Goal: Communication & Community: Answer question/provide support

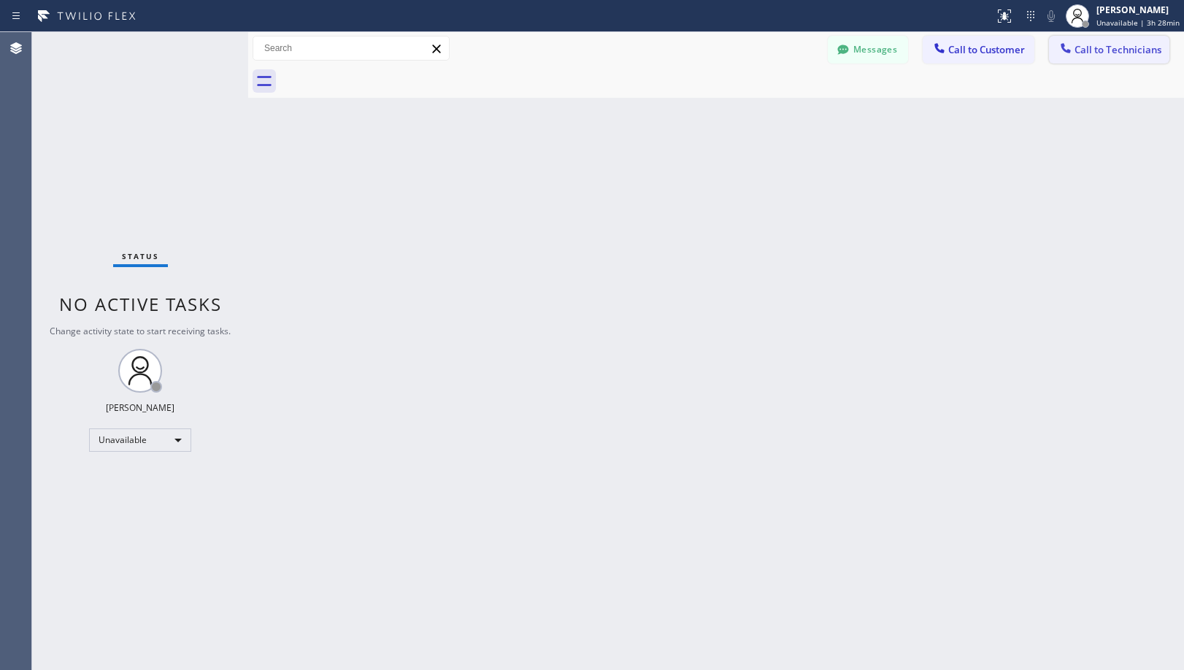
click at [1094, 52] on span "Call to Technicians" at bounding box center [1118, 49] width 87 height 13
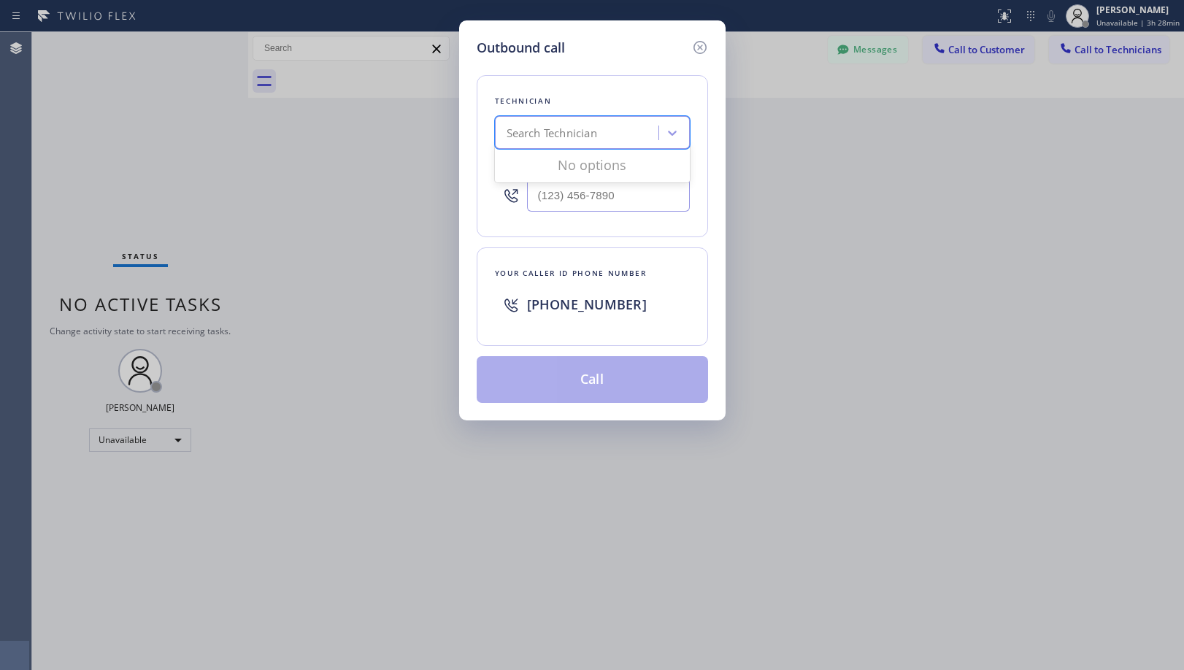
click at [588, 131] on div "Search Technician" at bounding box center [552, 133] width 91 height 17
drag, startPoint x: 558, startPoint y: 40, endPoint x: 575, endPoint y: 72, distance: 35.6
click at [558, 40] on h5 "Outbound call" at bounding box center [521, 48] width 88 height 20
click at [597, 136] on div "Search Technician" at bounding box center [552, 133] width 91 height 17
type input "mario"
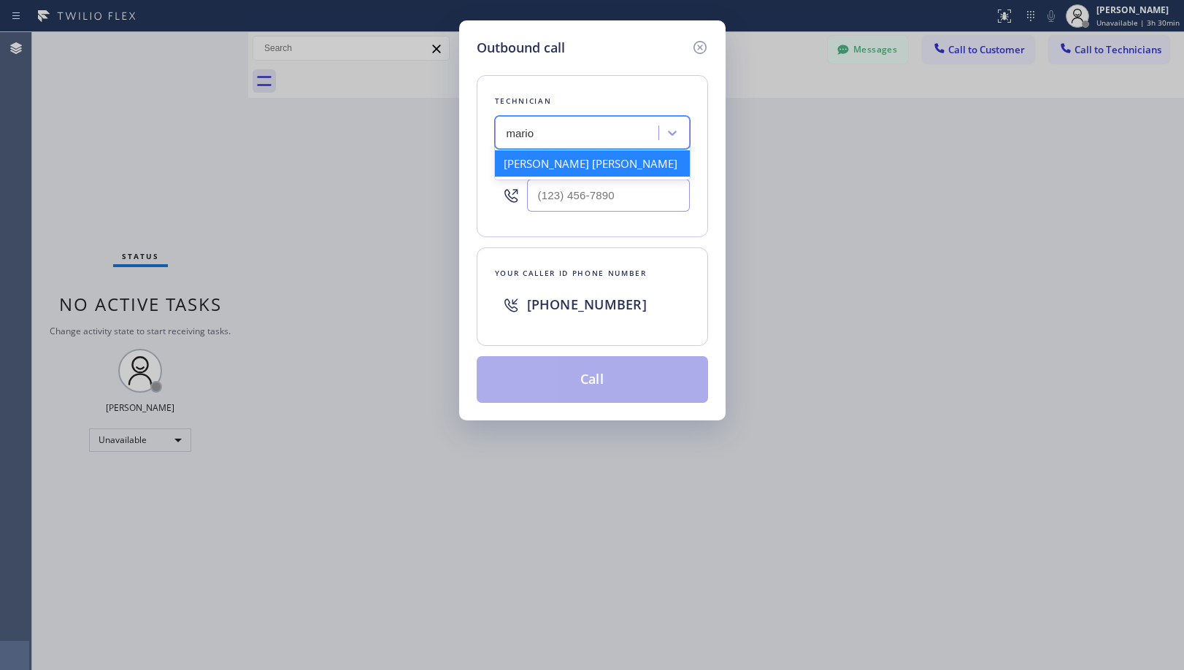
click at [600, 153] on div "[PERSON_NAME] [PERSON_NAME]" at bounding box center [592, 163] width 195 height 26
type input "[PHONE_NUMBER]"
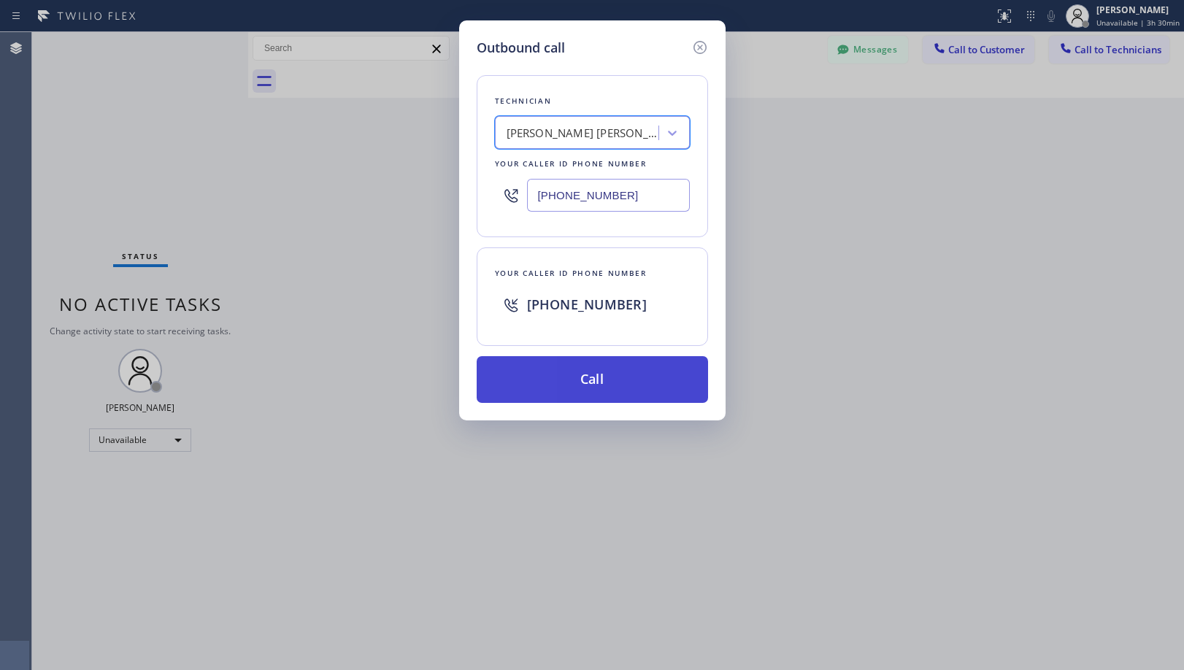
click at [621, 377] on button "Call" at bounding box center [592, 379] width 231 height 47
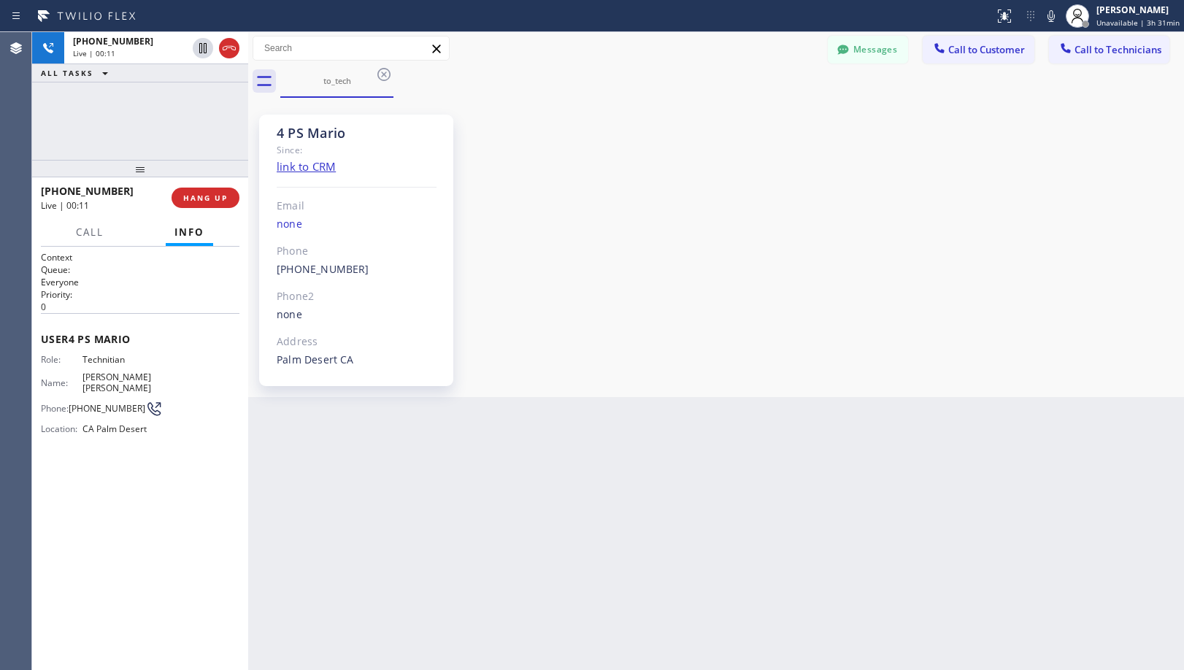
click at [550, 46] on div "Messages Call to Customer Call to Technicians Outbound call Location American S…" at bounding box center [716, 49] width 936 height 26
click at [614, 45] on div "Messages Call to Customer Call to Technicians Outbound call Location American S…" at bounding box center [716, 49] width 936 height 26
click at [153, 105] on div "[PHONE_NUMBER] Live | 00:31 ALL TASKS ALL TASKS ACTIVE TASKS TASKS IN WRAP UP" at bounding box center [140, 96] width 216 height 128
click at [233, 199] on button "HANG UP" at bounding box center [206, 198] width 68 height 20
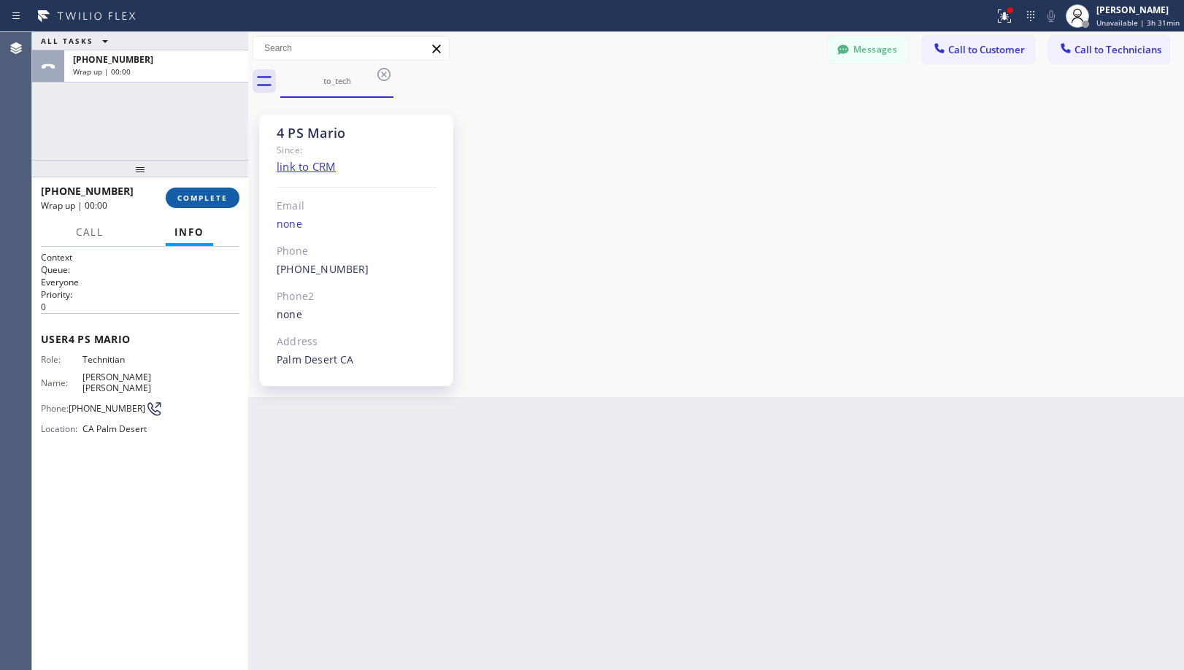
click at [228, 199] on button "COMPLETE" at bounding box center [203, 198] width 74 height 20
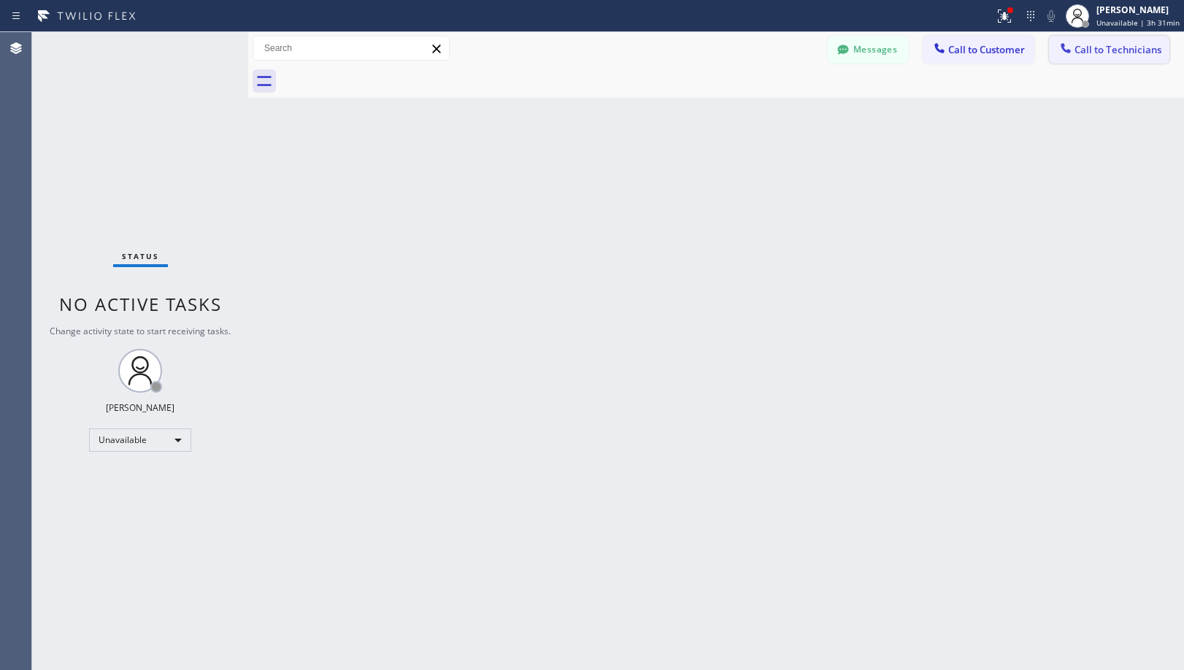
click at [1104, 49] on span "Call to Technicians" at bounding box center [1118, 49] width 87 height 13
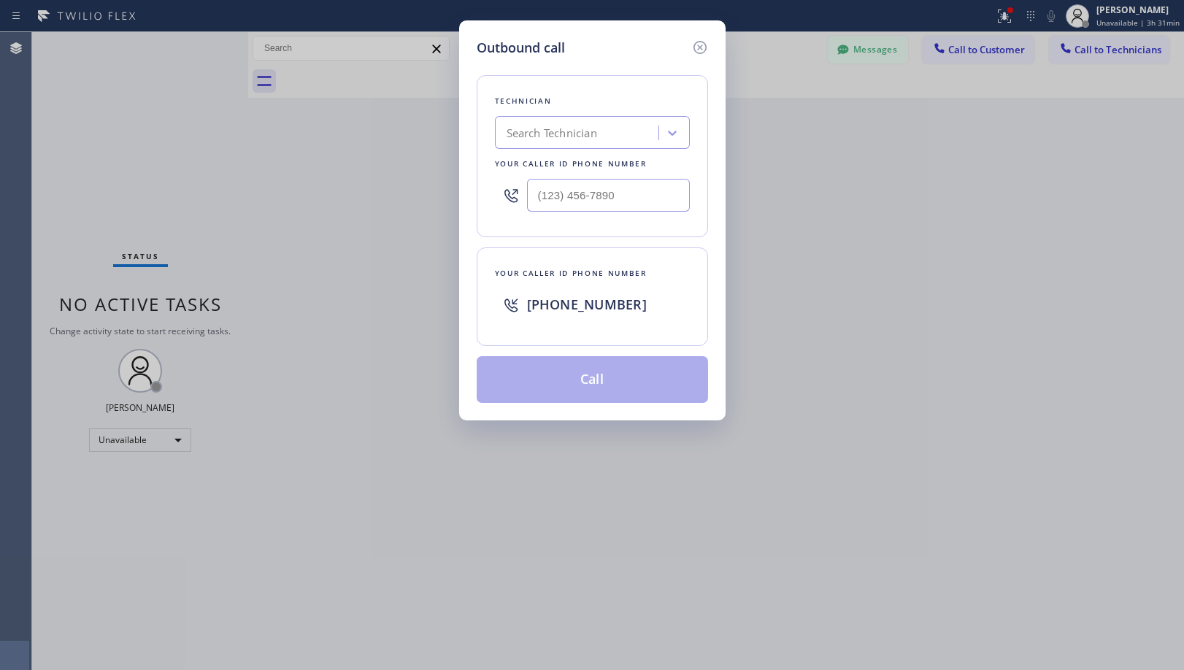
click at [585, 127] on div "Search Technician" at bounding box center [552, 133] width 91 height 17
type input "Mario"
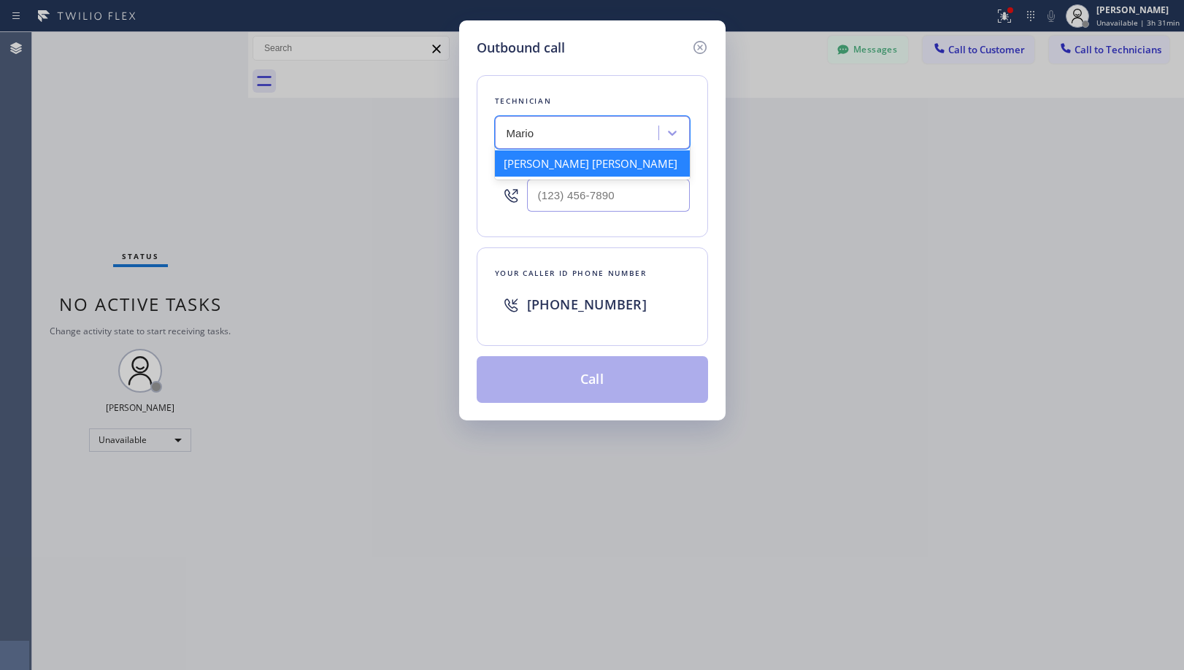
click at [588, 161] on div "[PERSON_NAME] [PERSON_NAME]" at bounding box center [592, 163] width 195 height 26
type input "[PHONE_NUMBER]"
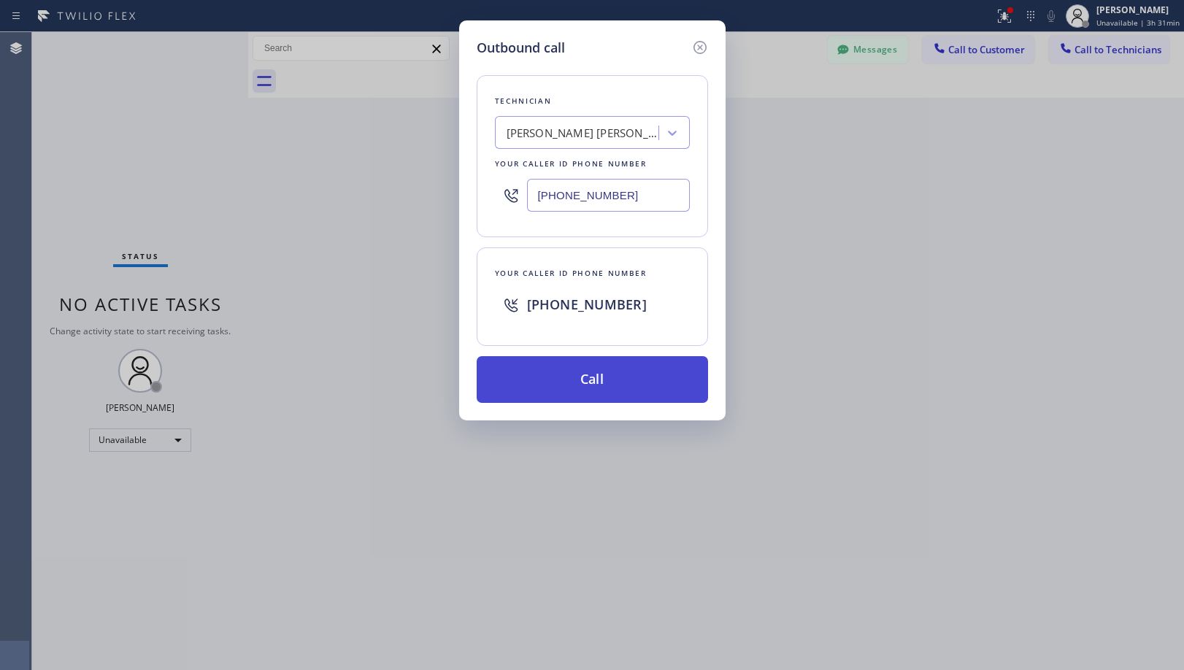
click at [587, 356] on button "Call" at bounding box center [592, 379] width 231 height 47
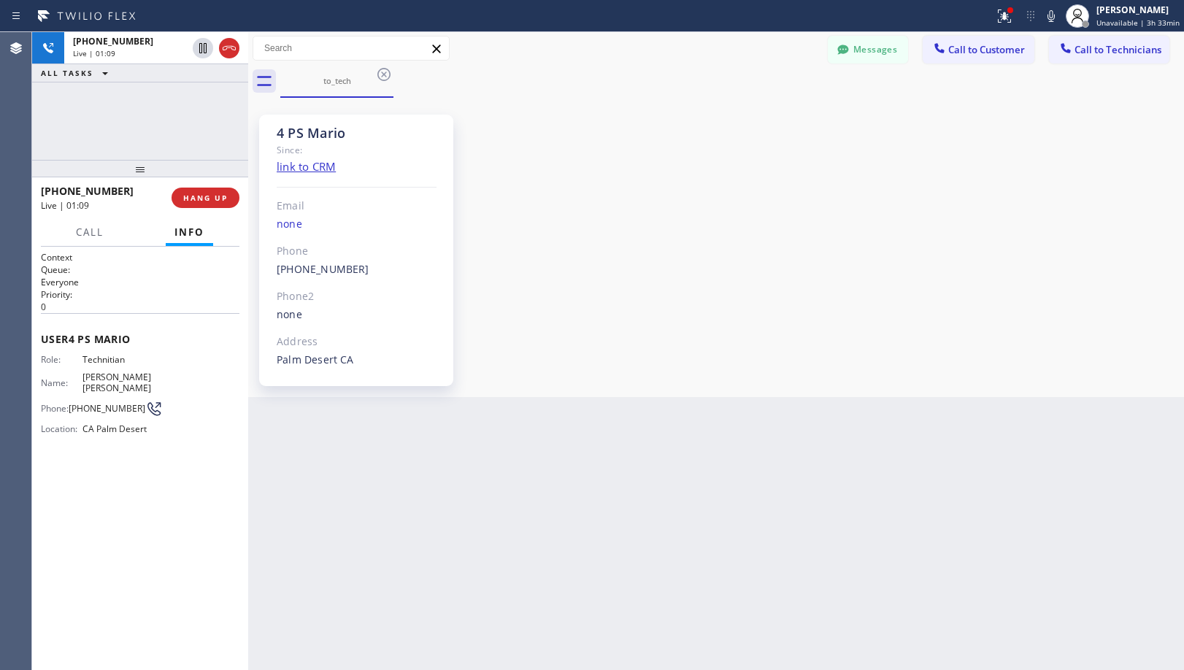
click at [497, 100] on div "4 PS [PERSON_NAME] Since: link to CRM Email none Phone [PHONE_NUMBER] Outbound …" at bounding box center [716, 247] width 936 height 299
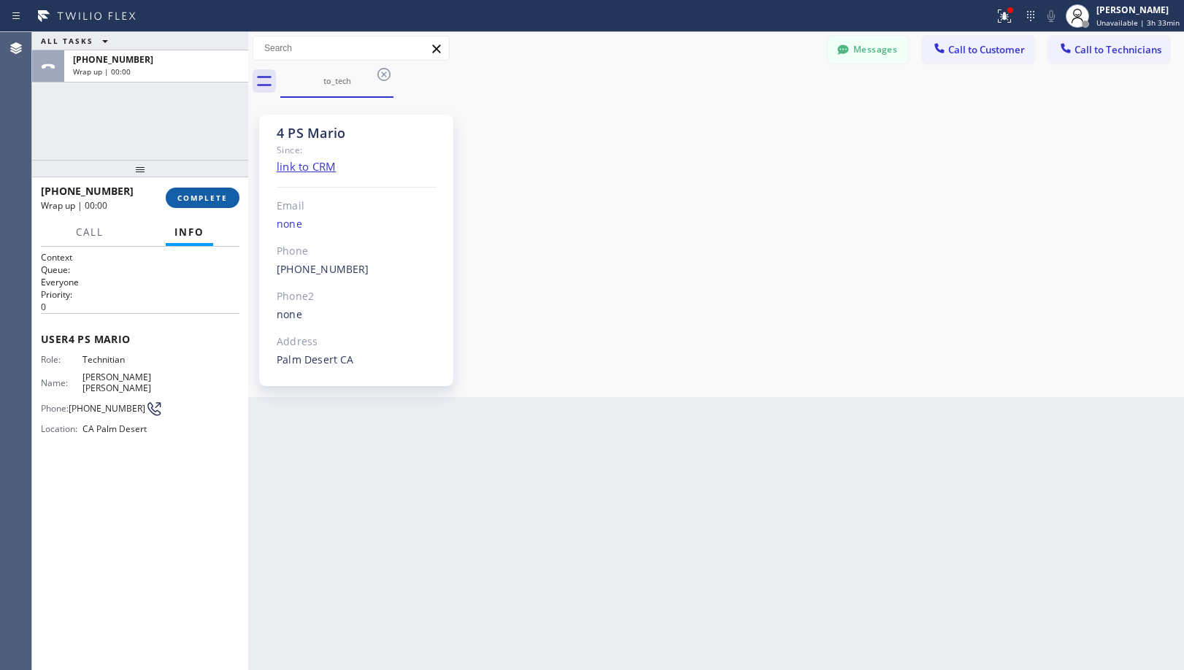
click at [210, 196] on span "COMPLETE" at bounding box center [202, 198] width 50 height 10
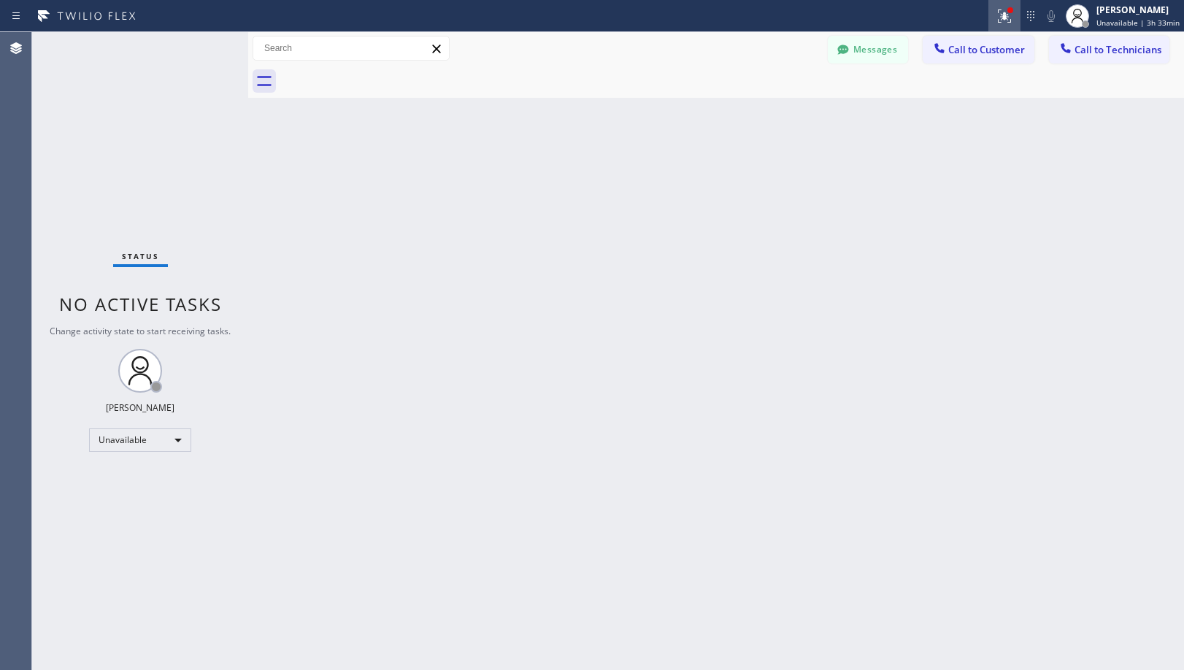
click at [1013, 20] on icon at bounding box center [1005, 16] width 18 height 18
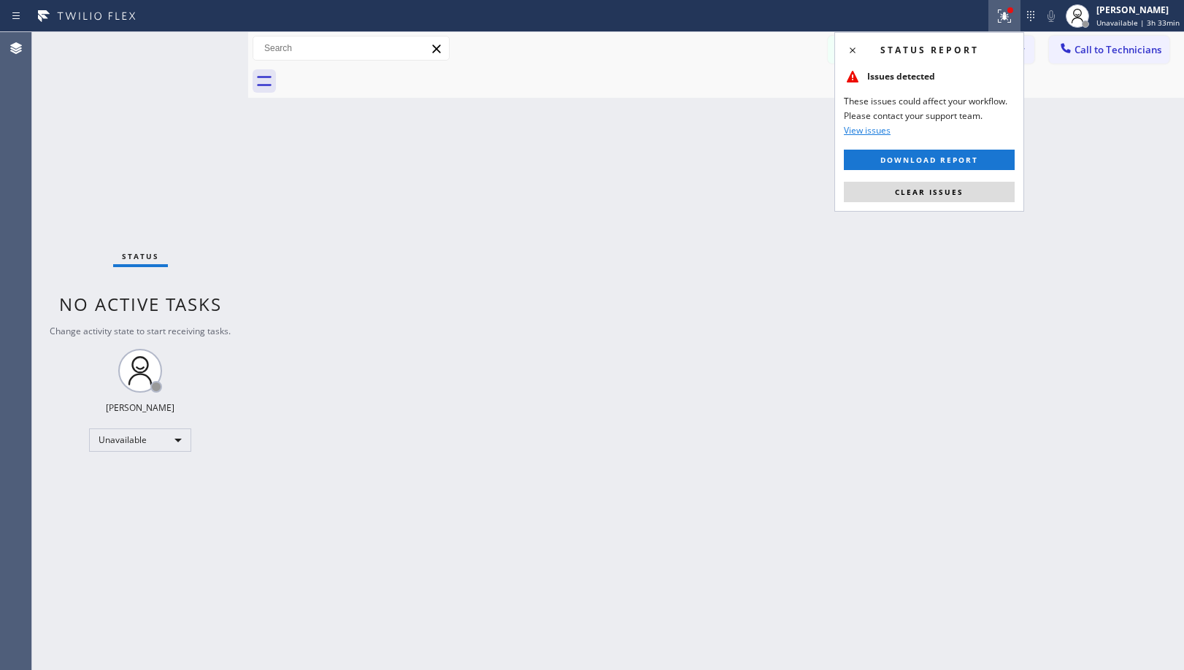
drag, startPoint x: 976, startPoint y: 198, endPoint x: 812, endPoint y: 257, distance: 173.9
click at [964, 199] on button "Clear issues" at bounding box center [929, 192] width 171 height 20
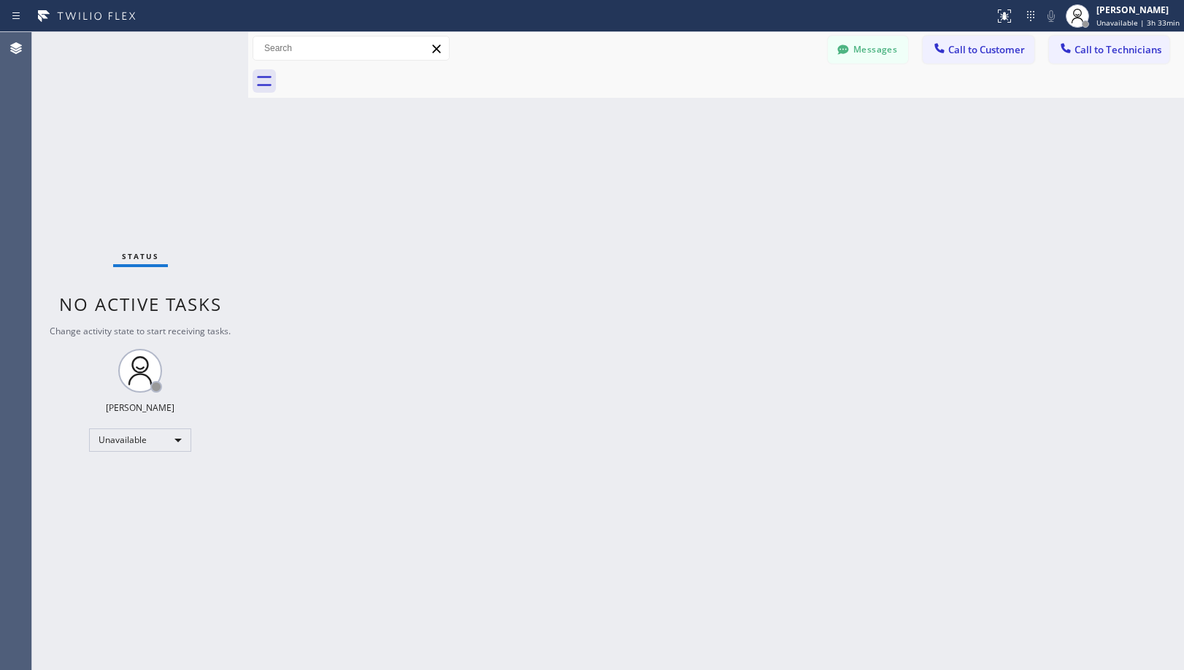
click at [497, 367] on div "Back to Dashboard Change Sender ID Customers Technicians [PHONE_NUMBER] SEARCH …" at bounding box center [716, 351] width 936 height 638
click at [669, 250] on div "Back to Dashboard Change Sender ID Customers Technicians [PHONE_NUMBER] SEARCH …" at bounding box center [716, 351] width 936 height 638
click at [1084, 39] on button "Call to Technicians" at bounding box center [1109, 50] width 120 height 28
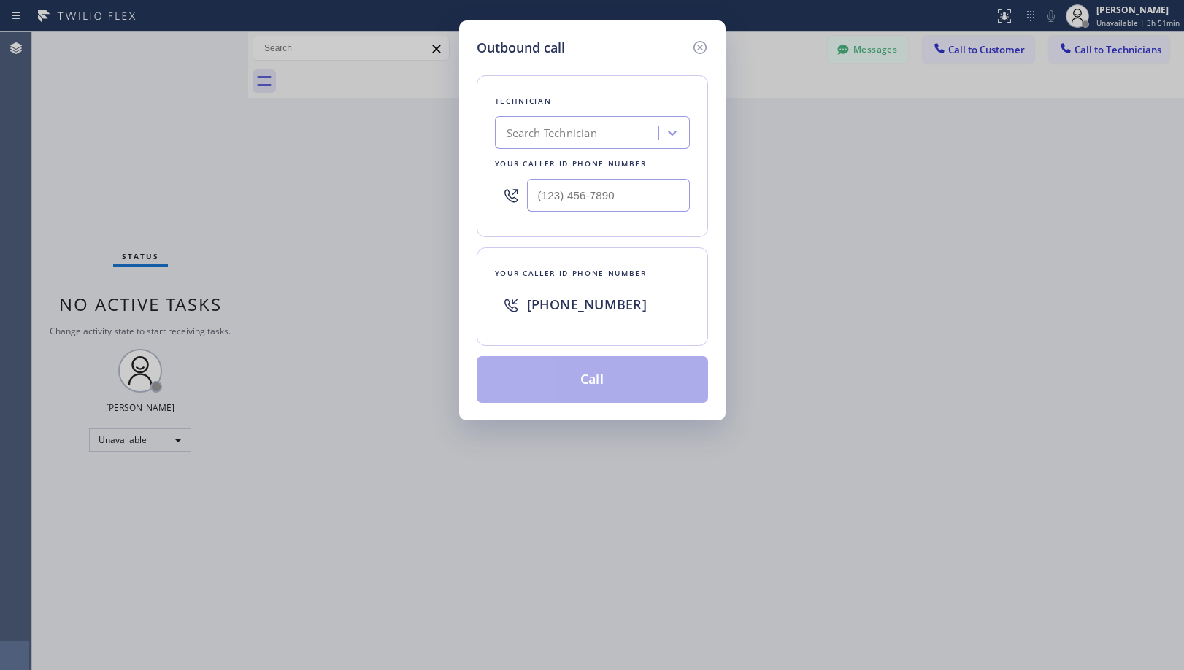
click at [566, 133] on div "Search Technician" at bounding box center [552, 133] width 91 height 17
click at [700, 49] on icon at bounding box center [700, 48] width 18 height 18
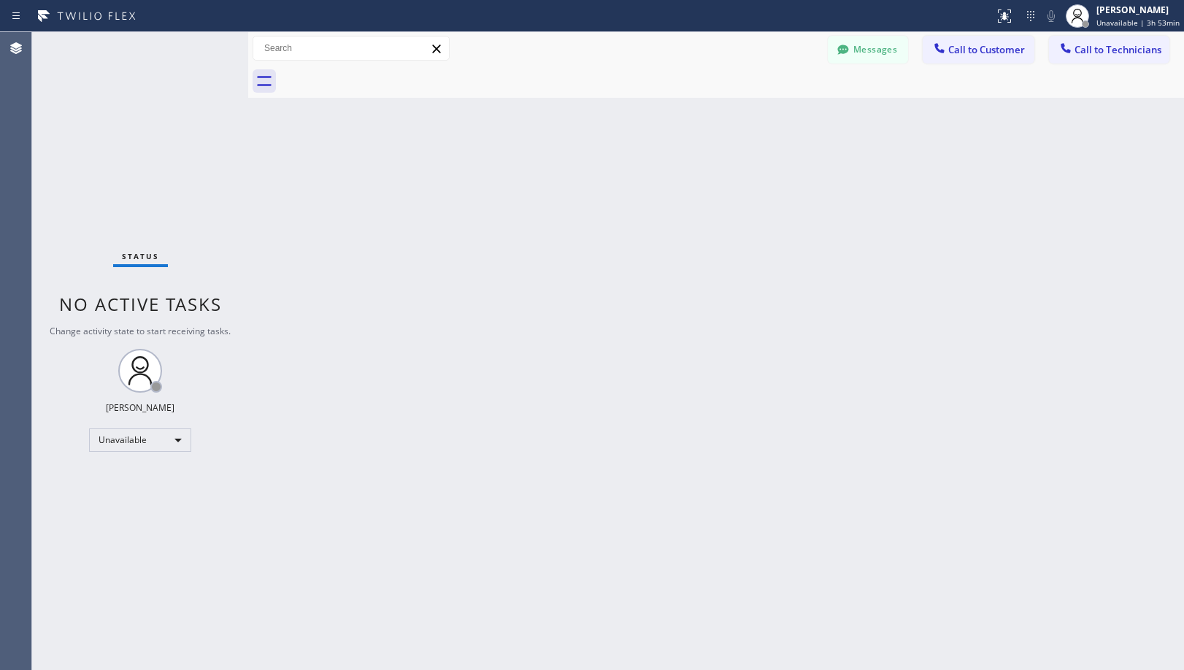
drag, startPoint x: 1113, startPoint y: 46, endPoint x: 761, endPoint y: 52, distance: 352.6
click at [1102, 47] on span "Call to Technicians" at bounding box center [1118, 49] width 87 height 13
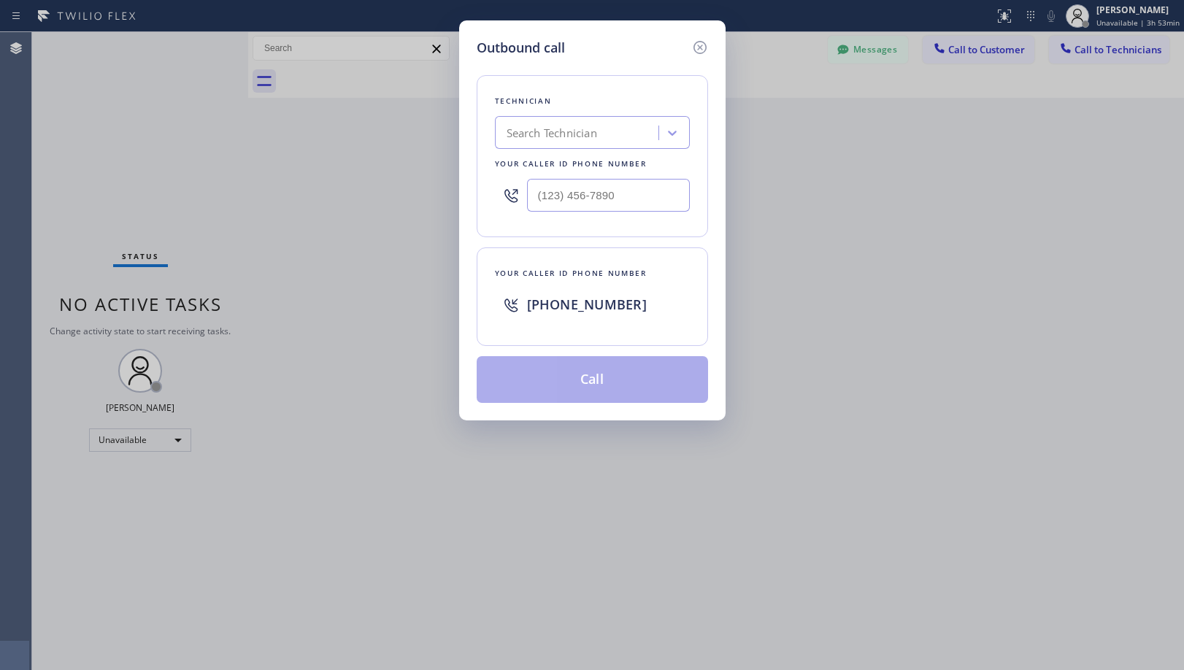
click at [597, 120] on div "Search Technician" at bounding box center [578, 133] width 159 height 26
type input "[PERSON_NAME]"
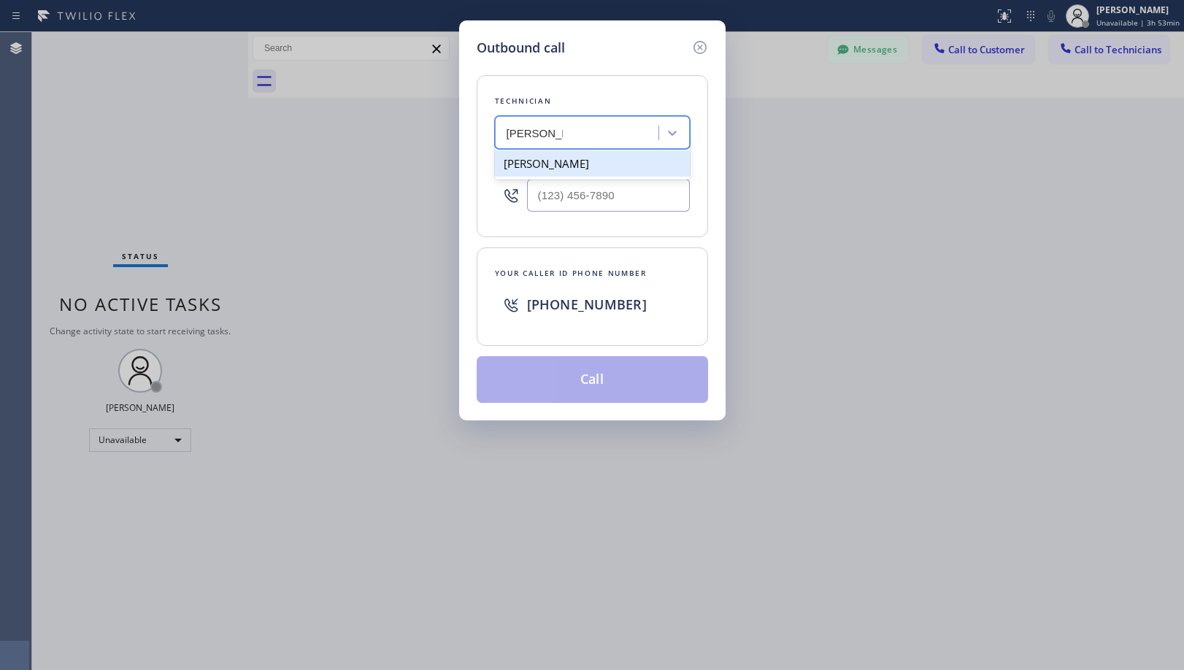
click at [609, 158] on div "[PERSON_NAME]" at bounding box center [592, 163] width 195 height 26
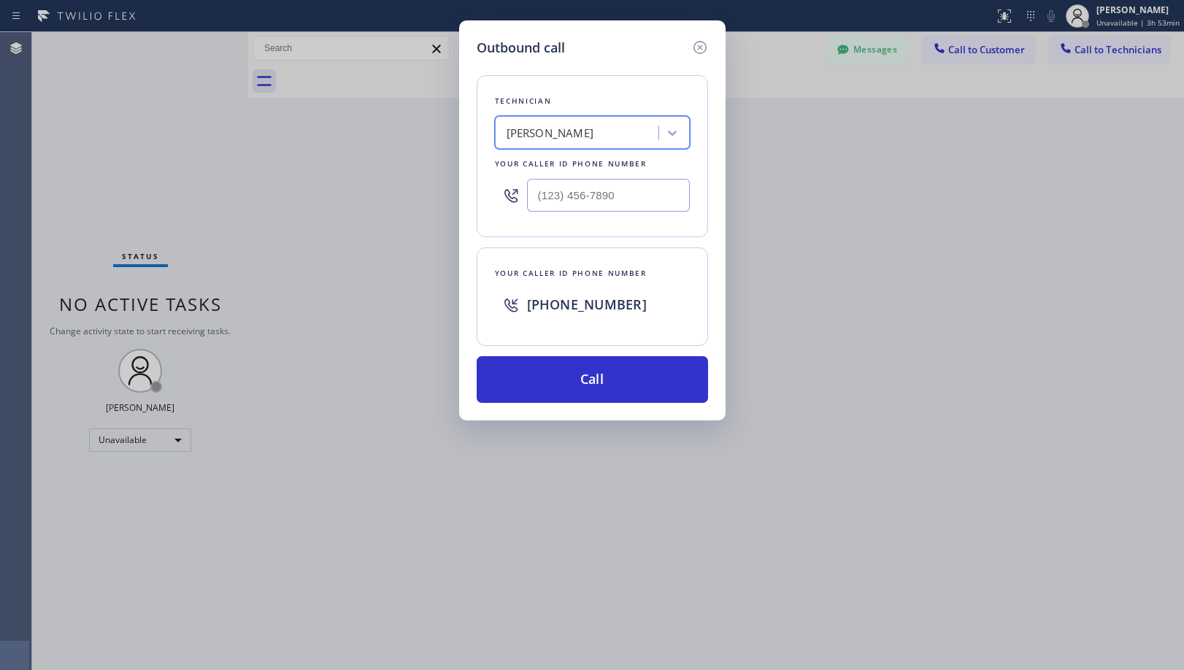
type input "[PHONE_NUMBER]"
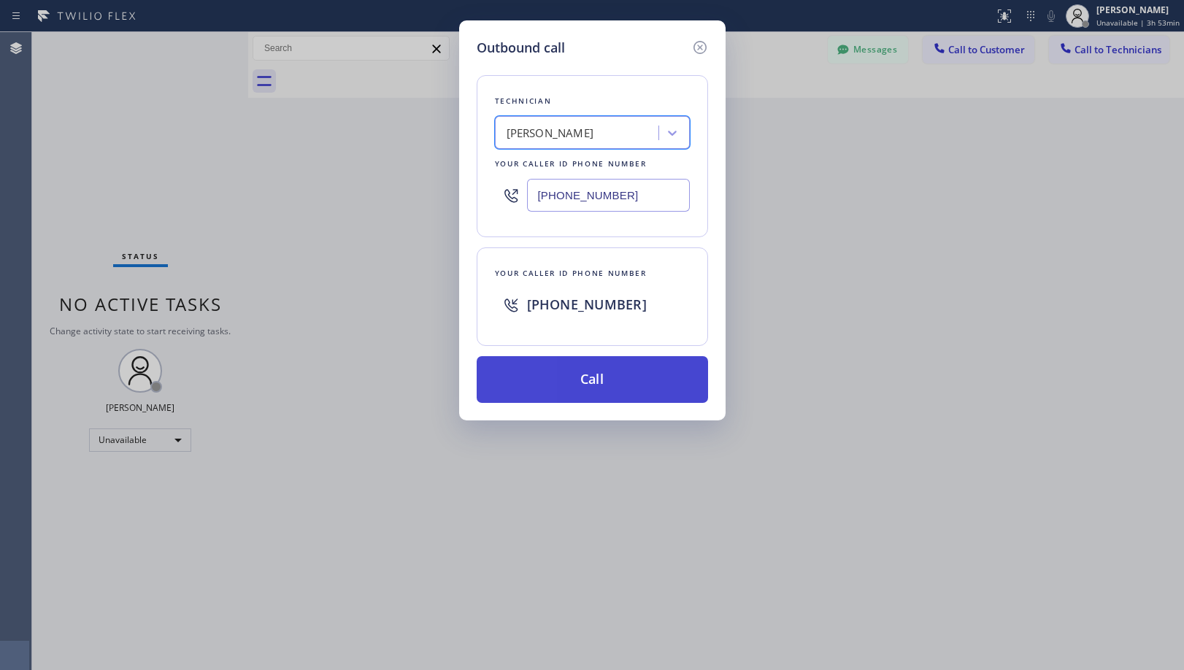
click at [625, 371] on button "Call" at bounding box center [592, 379] width 231 height 47
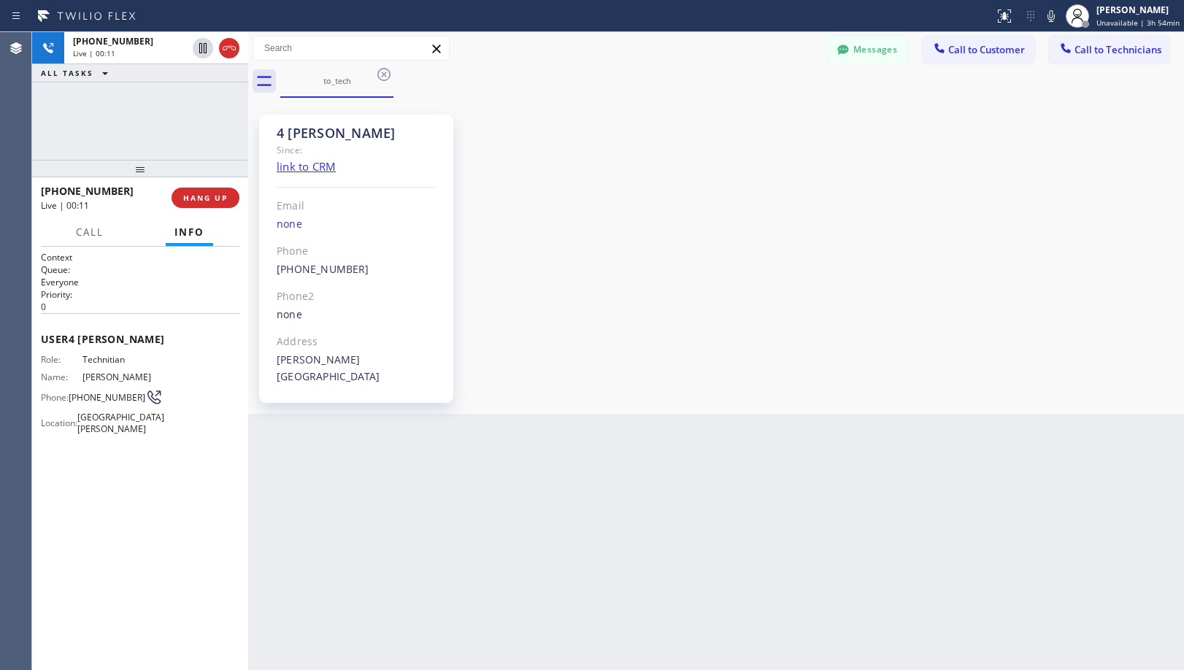
click at [626, 59] on div "Messages Call to Customer Call to Technicians Outbound call Location American S…" at bounding box center [716, 49] width 936 height 26
click at [223, 193] on span "HANG UP" at bounding box center [205, 198] width 45 height 10
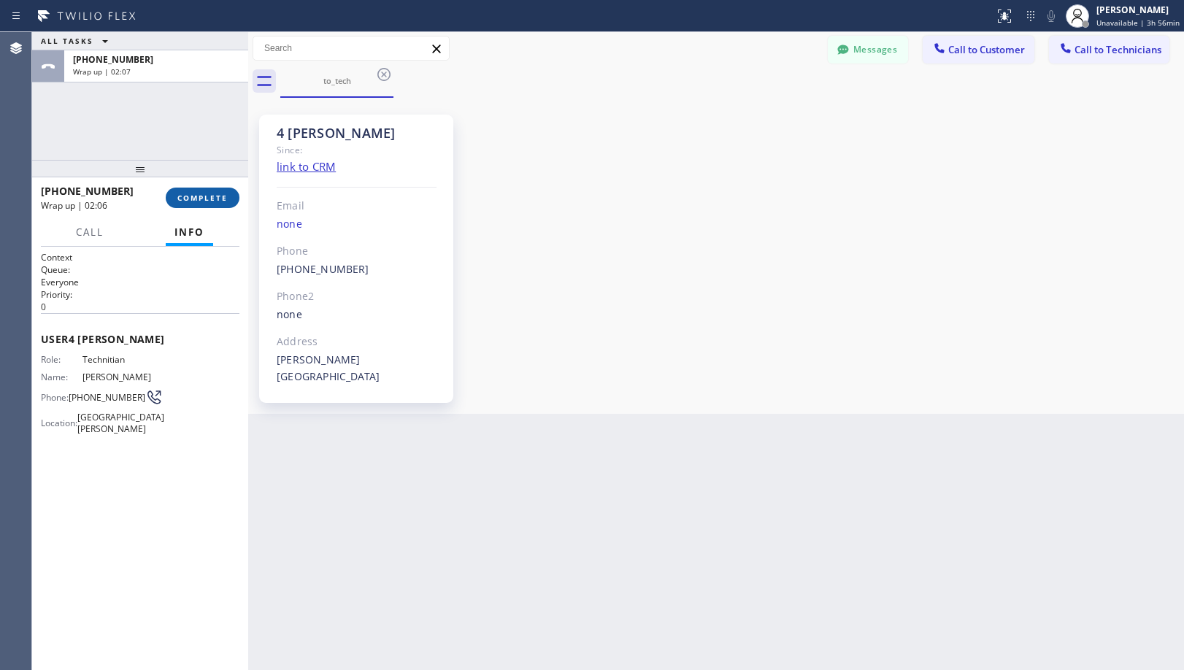
click at [223, 199] on span "COMPLETE" at bounding box center [202, 198] width 50 height 10
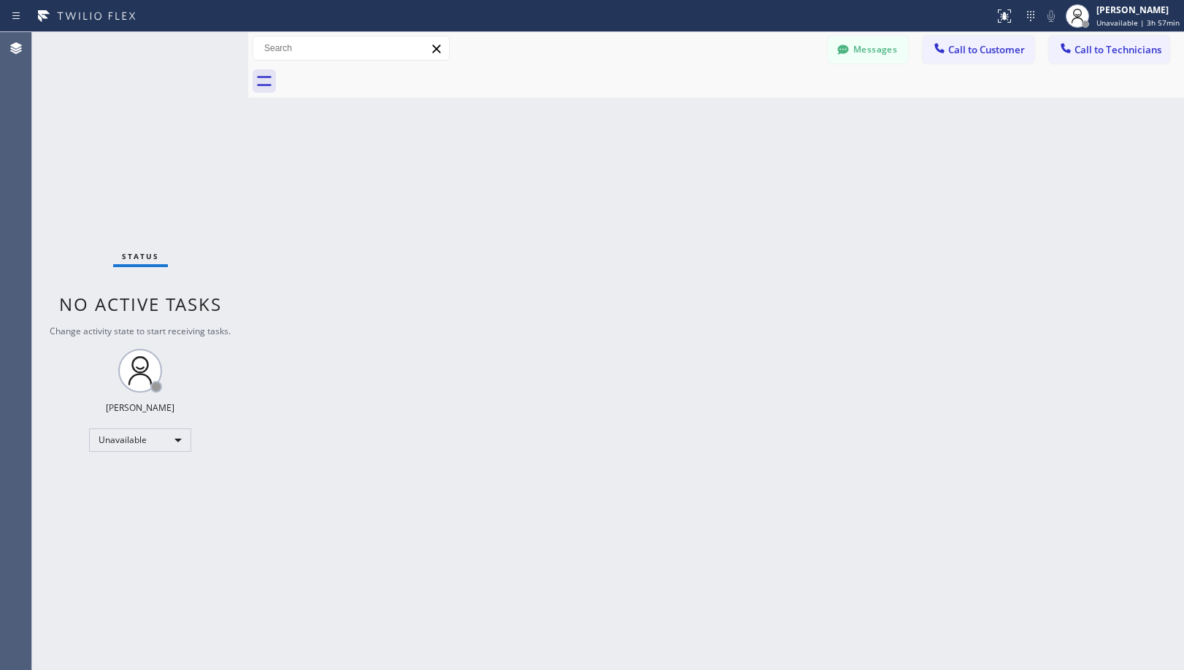
click at [562, 294] on div "Back to Dashboard Change Sender ID Customers Technicians [PHONE_NUMBER] SEARCH …" at bounding box center [716, 351] width 936 height 638
click at [593, 546] on div "Back to Dashboard Change Sender ID Customers Technicians [PHONE_NUMBER] SEARCH …" at bounding box center [716, 351] width 936 height 638
click at [705, 294] on div "Back to Dashboard Change Sender ID Customers Technicians [PHONE_NUMBER] SEARCH …" at bounding box center [716, 351] width 936 height 638
